Goal: Find specific page/section: Find specific page/section

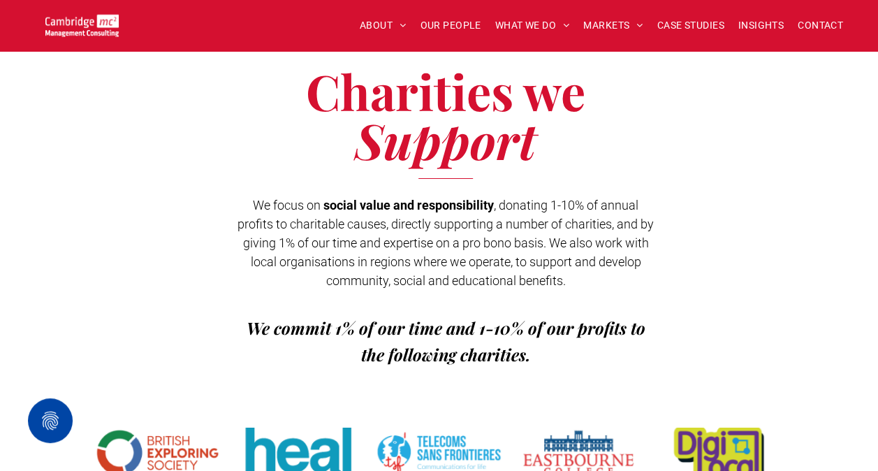
scroll to position [2236, 0]
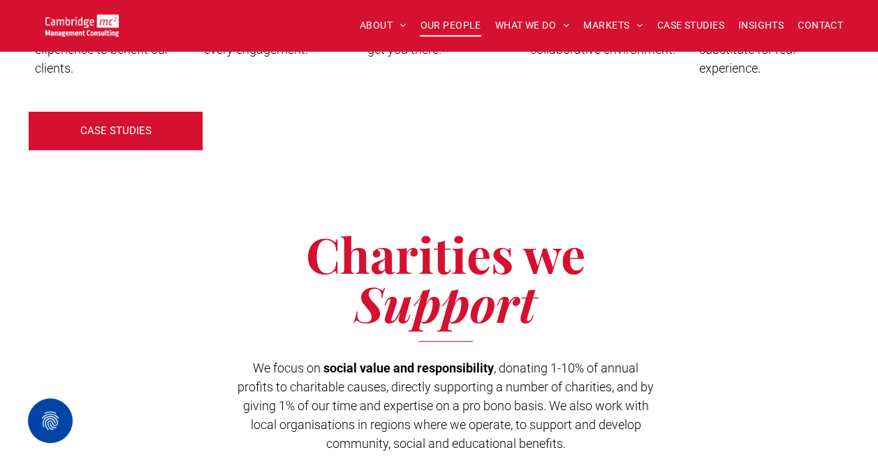
click at [451, 20] on span "OUR PEOPLE" at bounding box center [450, 26] width 61 height 22
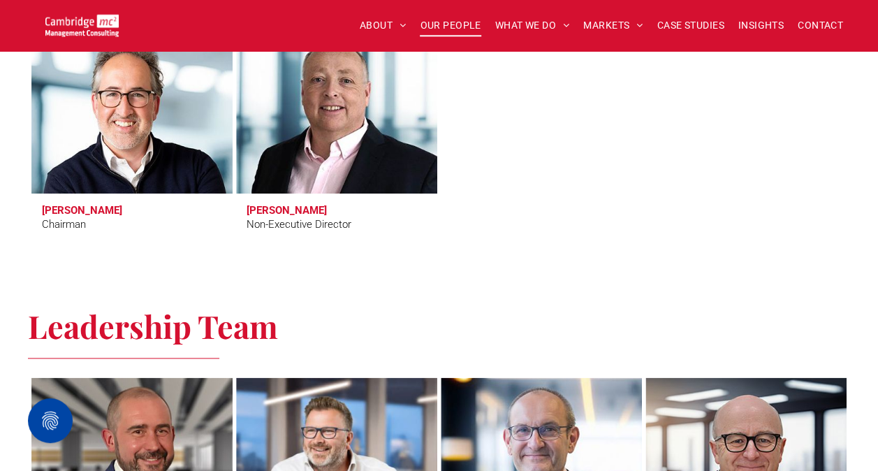
scroll to position [909, 0]
